Goal: Navigation & Orientation: Go to known website

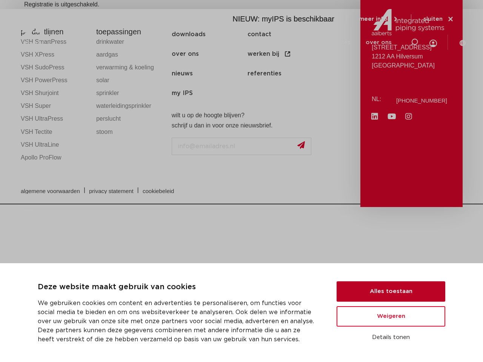
click at [391, 292] on button "Alles toestaan" at bounding box center [391, 291] width 109 height 20
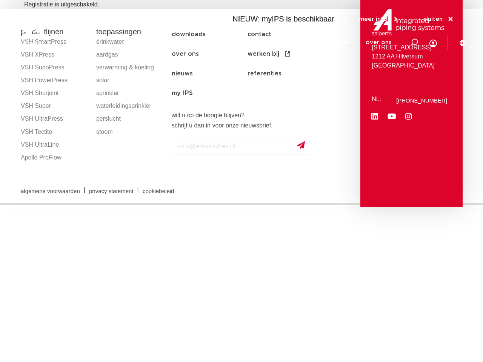
click at [391, 204] on html "Deze website maakt gebruik van cookies We gebruiken cookies om content en adver…" at bounding box center [241, 102] width 483 height 204
click at [414, 42] on icon at bounding box center [413, 42] width 9 height 9
click at [439, 20] on span "sluiten" at bounding box center [432, 19] width 19 height 6
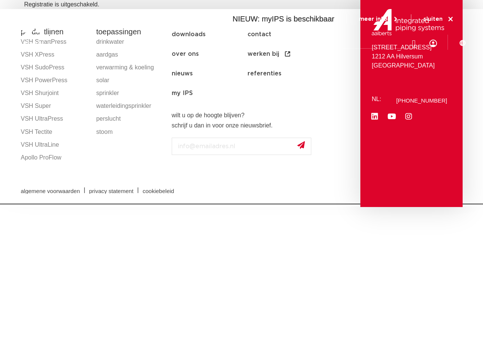
click at [288, 204] on html "Deze website maakt gebruik van cookies We gebruiken cookies om content en adver…" at bounding box center [241, 102] width 483 height 204
click at [417, 204] on html "Deze website maakt gebruik van cookies We gebruiken cookies om content en adver…" at bounding box center [241, 102] width 483 height 204
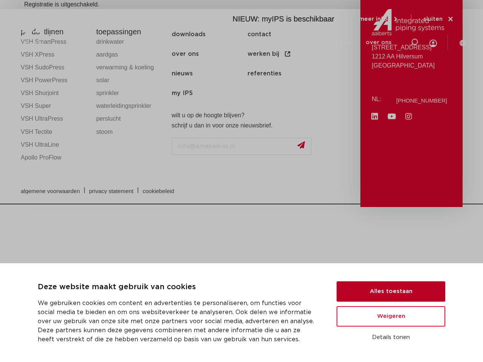
click at [391, 292] on button "Alles toestaan" at bounding box center [391, 291] width 109 height 20
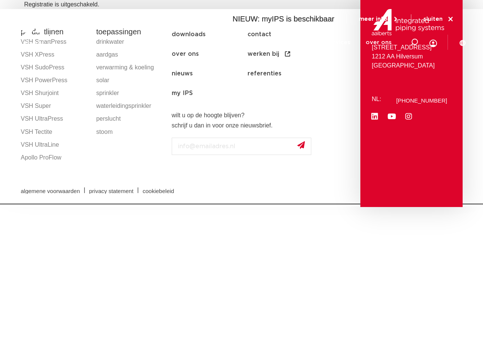
click at [391, 204] on html "Deze website maakt gebruik van cookies We gebruiken cookies om content en adver…" at bounding box center [241, 102] width 483 height 204
click at [298, 42] on link "downloads" at bounding box center [295, 42] width 32 height 29
click at [341, 42] on link "services" at bounding box center [338, 42] width 24 height 29
click at [380, 42] on link "over ons" at bounding box center [379, 42] width 26 height 29
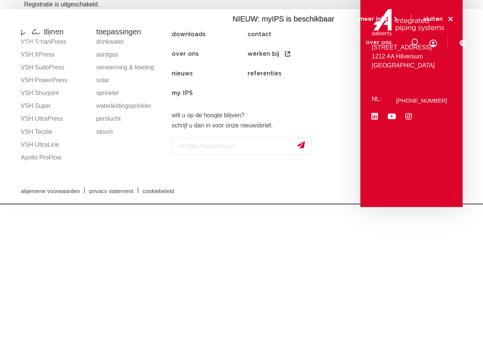
click at [439, 20] on span "sluiten" at bounding box center [432, 19] width 19 height 6
click at [288, 204] on html "Deze website maakt gebruik van cookies We gebruiken cookies om content en adver…" at bounding box center [241, 102] width 483 height 204
click at [419, 204] on html "Deze website maakt gebruik van cookies We gebruiken cookies om content en adver…" at bounding box center [241, 102] width 483 height 204
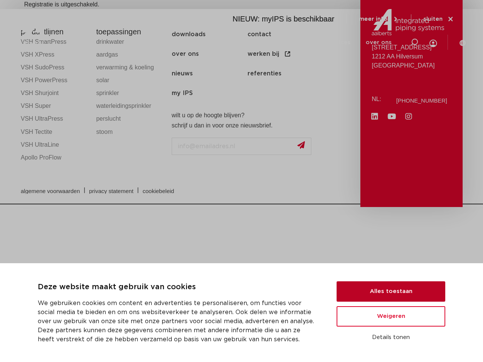
click at [391, 292] on button "Alles toestaan" at bounding box center [391, 291] width 109 height 20
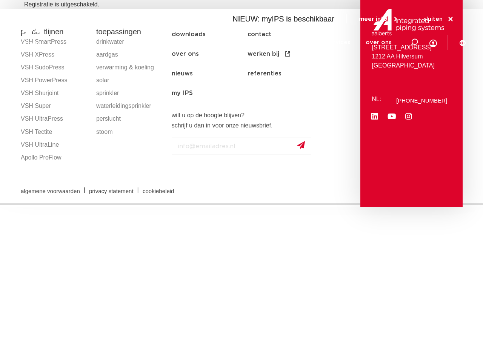
click at [391, 204] on html "Deze website maakt gebruik van cookies We gebruiken cookies om content en adver…" at bounding box center [241, 102] width 483 height 204
click at [414, 42] on icon at bounding box center [413, 42] width 9 height 9
click at [439, 20] on span "sluiten" at bounding box center [432, 19] width 19 height 6
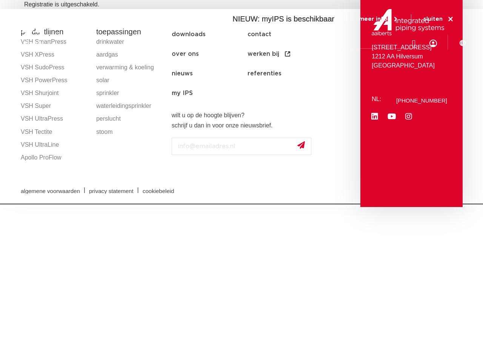
click at [288, 204] on html "Deze website maakt gebruik van cookies We gebruiken cookies om content en adver…" at bounding box center [241, 102] width 483 height 204
click at [417, 204] on html "Deze website maakt gebruik van cookies We gebruiken cookies om content en adver…" at bounding box center [241, 102] width 483 height 204
